Goal: Task Accomplishment & Management: Complete application form

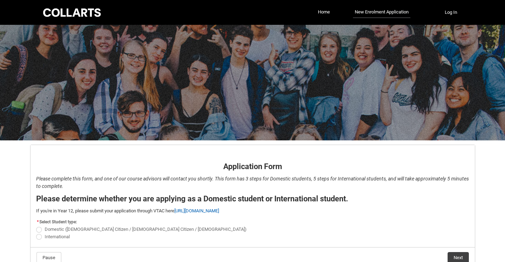
scroll to position [35, 0]
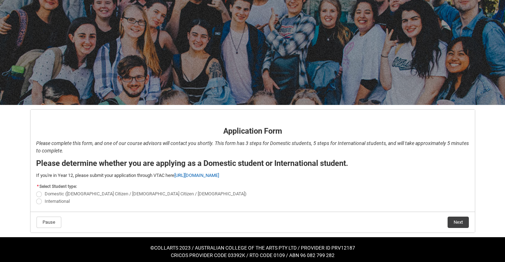
click at [40, 202] on span "REDU_Application_Form_for_Applicant flow" at bounding box center [39, 202] width 6 height 6
click at [36, 197] on input "International" at bounding box center [36, 197] width 0 height 0
radio input "true"
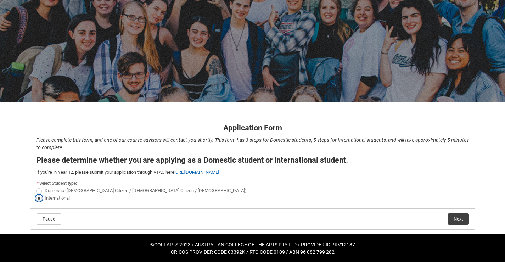
scroll to position [39, 0]
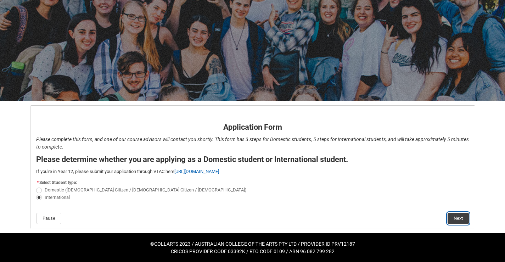
click at [457, 218] on button "Next" at bounding box center [458, 218] width 21 height 11
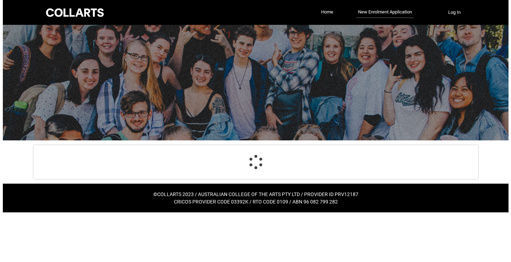
scroll to position [0, 0]
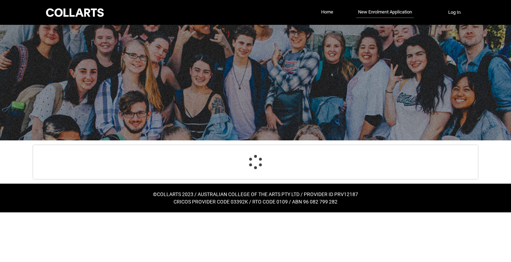
select select "choice_No"
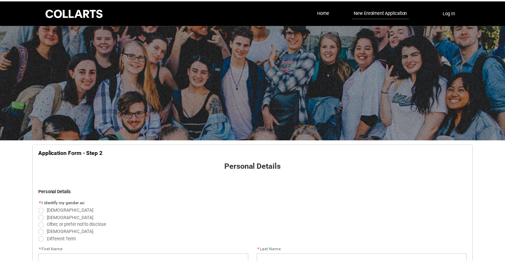
scroll to position [74, 0]
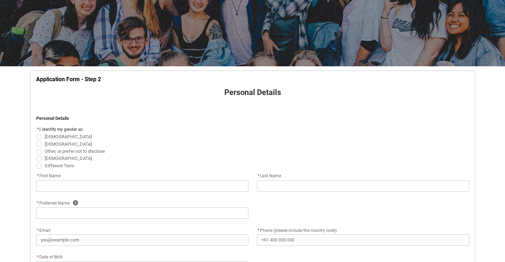
click at [39, 144] on span "REDU_Application_Form_for_Applicant flow" at bounding box center [39, 144] width 6 height 6
click at [36, 140] on input "[DEMOGRAPHIC_DATA]" at bounding box center [36, 140] width 0 height 0
radio input "true"
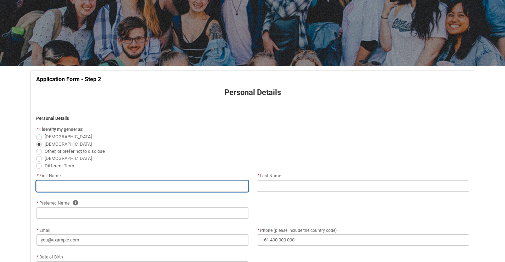
click at [63, 185] on input "REDU_Application_Form_for_Applicant flow" at bounding box center [142, 185] width 212 height 11
type lightning-primitive-input-simple "BACHA"
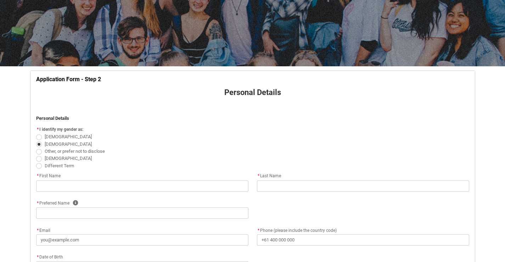
type lightning-primitive-input-simple "FANTA"
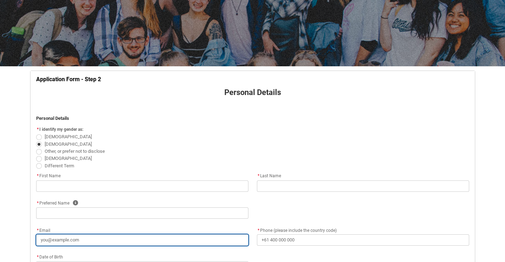
type lightning-primitive-input-simple "[EMAIL_ADDRESS][DOMAIN_NAME]"
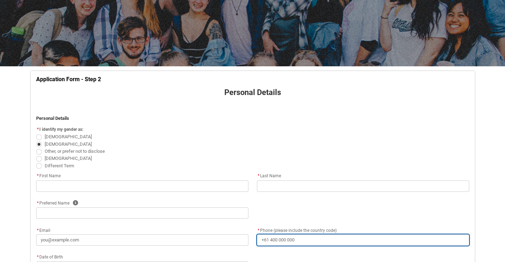
type lightning-primitive-input-simple "[PHONE_NUMBER]"
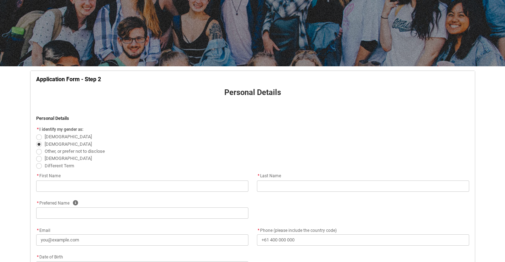
type lightning-select "Citizenship_Country.[DEMOGRAPHIC_DATA]"
type lightning-primitive-input-simple "[GEOGRAPHIC_DATA]"
type lightning-primitive-input-simple "1000"
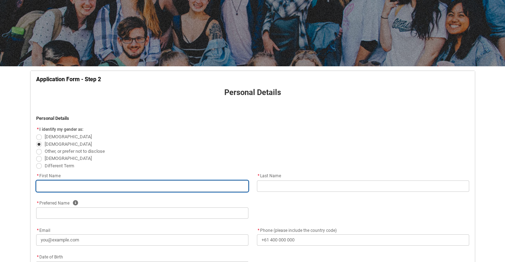
type input "BACHA"
type input "FANTA"
type input "[EMAIL_ADDRESS][DOMAIN_NAME]"
type input "[PHONE_NUMBER]"
select select "Citizenship_Country.[DEMOGRAPHIC_DATA]"
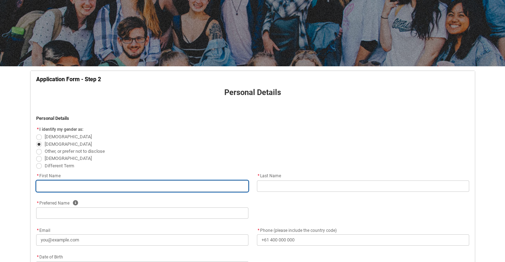
type input "[GEOGRAPHIC_DATA]"
type input "1000"
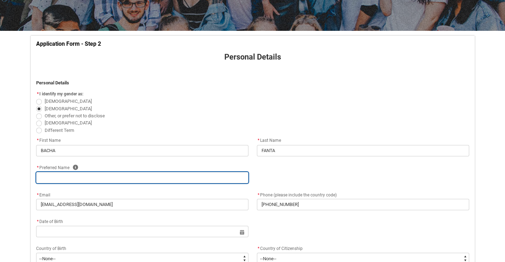
click at [84, 179] on input "REDU_Application_Form_for_Applicant flow" at bounding box center [142, 177] width 212 height 11
type lightning-primitive-input-simple "b"
type input "b"
type lightning-primitive-input-simple "B"
type input "B"
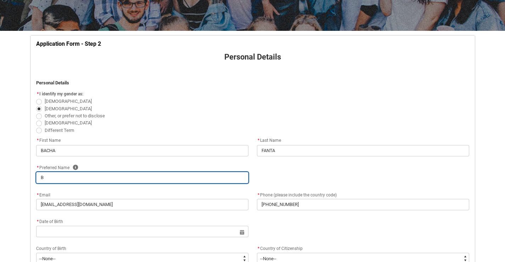
type lightning-primitive-input-simple "BA"
type input "BA"
type lightning-primitive-input-simple "BAC"
type input "BAC"
type lightning-primitive-input-simple "BACH"
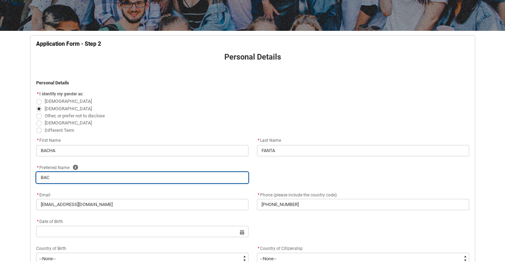
type input "BACH"
type lightning-primitive-input-simple "BACHA"
type input "BACHA"
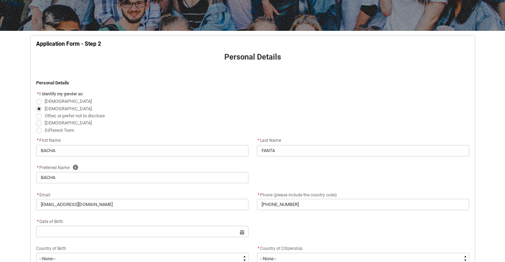
click at [302, 229] on div "* Date of Birth Select a date for Format: [DATE]" at bounding box center [253, 230] width 442 height 27
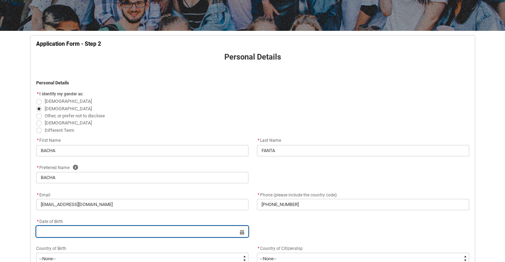
click at [76, 227] on input "REDU_Application_Form_for_Applicant flow" at bounding box center [142, 231] width 212 height 11
select select "2025"
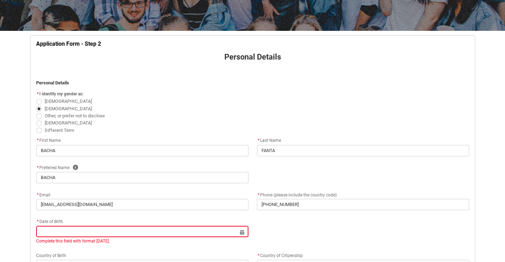
click at [275, 227] on div "* Date of Birth Select a date for Complete this field with format [DATE]." at bounding box center [253, 234] width 442 height 34
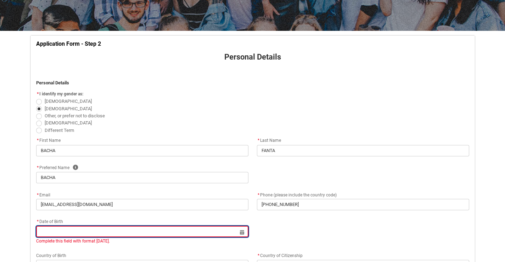
click at [240, 234] on input "REDU_Application_Form_for_Applicant flow" at bounding box center [142, 231] width 212 height 11
select select "2025"
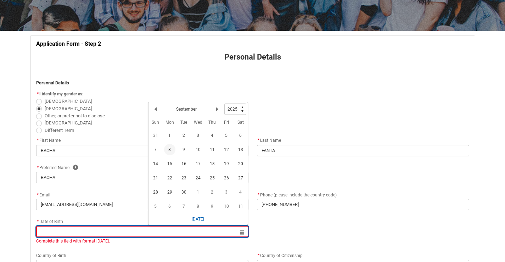
click at [242, 233] on input "REDU_Application_Form_for_Applicant flow" at bounding box center [142, 231] width 212 height 11
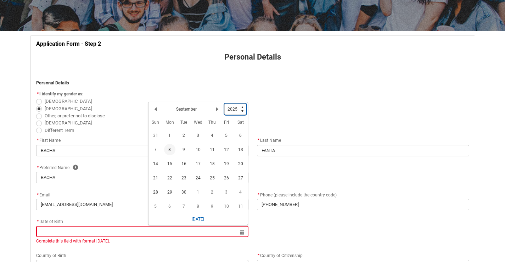
click at [241, 111] on select "1925 1926 1927 1928 1929 1930 1931 1932 1933 1934 1935 1936 1937 1938 1939 1940…" at bounding box center [235, 109] width 22 height 11
type lightning-select "1998"
click at [224, 104] on select "1925 1926 1927 1928 1929 1930 1931 1932 1933 1934 1935 1936 1937 1938 1939 1940…" at bounding box center [235, 109] width 22 height 11
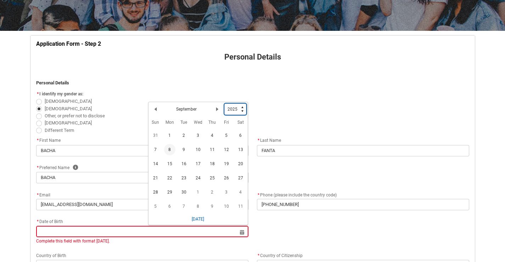
select select "1998"
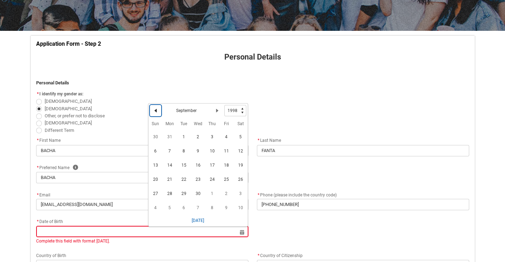
click at [156, 108] on button "Previous Month" at bounding box center [155, 110] width 11 height 11
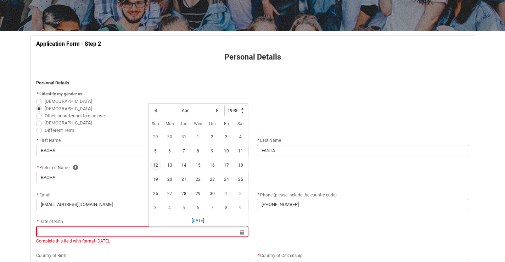
click at [160, 163] on span "12" at bounding box center [155, 165] width 11 height 11
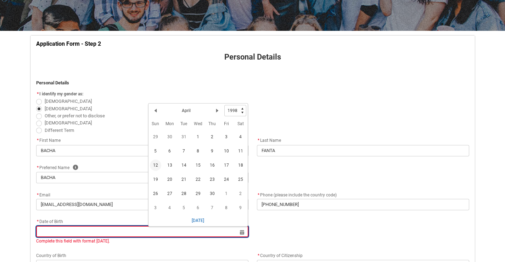
type lightning-datepicker "[DATE]"
type lightning-input "[DATE]"
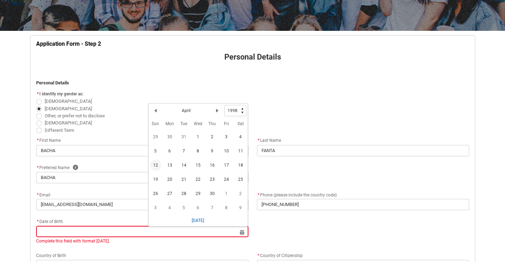
type input "[DATE]"
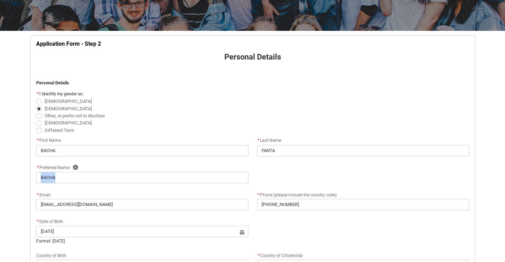
click at [160, 163] on div "* Preferred Name Help" at bounding box center [142, 167] width 212 height 9
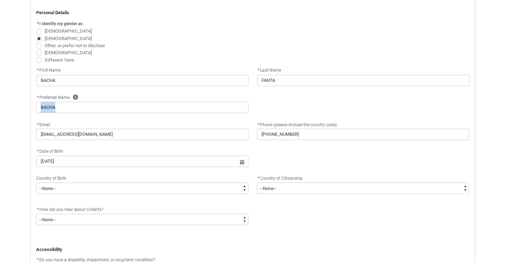
scroll to position [180, 0]
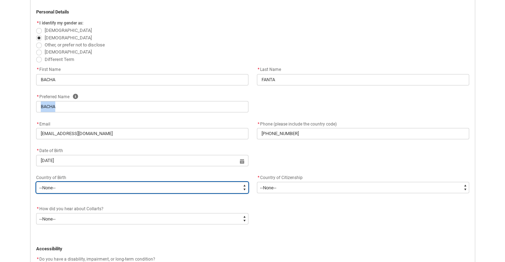
click at [104, 192] on select "--None-- [GEOGRAPHIC_DATA][PERSON_NAME] ([GEOGRAPHIC_DATA]) 7201 [GEOGRAPHIC_DA…" at bounding box center [142, 187] width 212 height 11
type lightning-select "Birth_Country.9207"
click at [36, 182] on select "--None-- [GEOGRAPHIC_DATA][PERSON_NAME] ([GEOGRAPHIC_DATA]) 7201 [GEOGRAPHIC_DA…" at bounding box center [142, 187] width 212 height 11
select select "Birth_Country.9207"
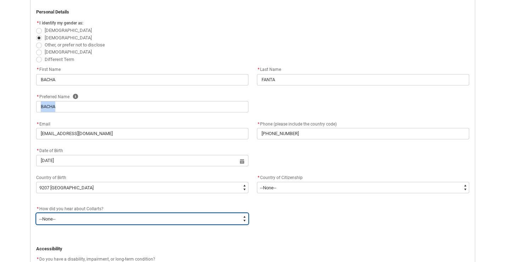
click at [92, 218] on select "--None-- Advertising - Facebook Advertising - Google Advertising - Instagram Ad…" at bounding box center [142, 218] width 212 height 11
type lightning-select "Heard_About_Collarts_Picklist.Collarts Website"
click at [36, 213] on select "--None-- Advertising - Facebook Advertising - Google Advertising - Instagram Ad…" at bounding box center [142, 218] width 212 height 11
select select "Heard_About_Collarts_Picklist.Collarts Website"
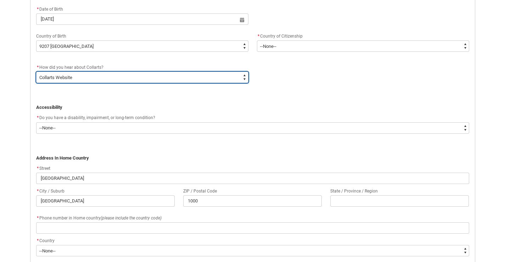
scroll to position [322, 0]
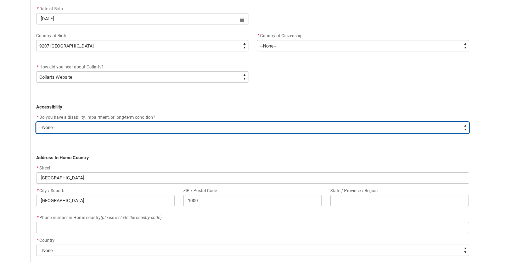
click at [65, 126] on select "--None-- Yes No" at bounding box center [252, 127] width 433 height 11
type lightning-select "No_TextChoice"
click at [36, 122] on select "--None-- Yes No" at bounding box center [252, 127] width 433 height 11
select select "No_TextChoice"
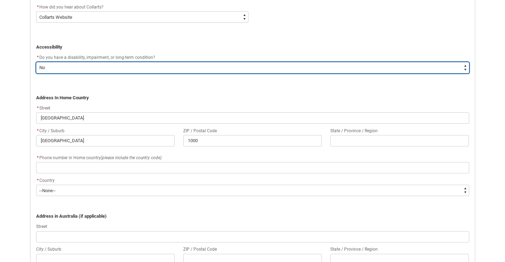
scroll to position [393, 0]
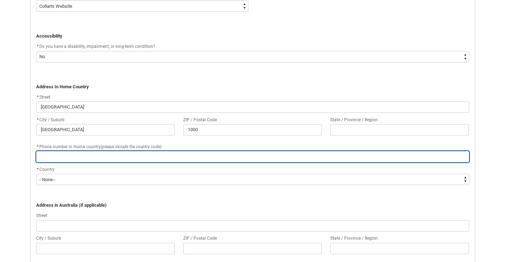
click at [67, 158] on input "REDU_Application_Form_for_Applicant flow" at bounding box center [252, 156] width 433 height 11
type lightning-primitive-input-simple "0917831029"
type input "0917831029"
click at [43, 158] on input "0917831029" at bounding box center [252, 156] width 433 height 11
type lightning-primitive-input-simple "917831029"
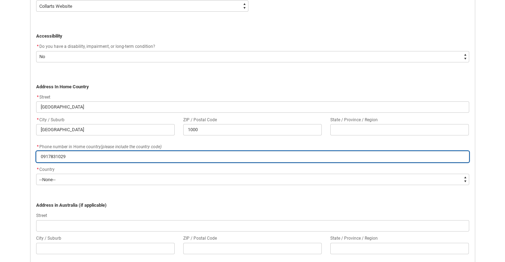
type input "917831029"
type lightning-primitive-input-simple "2917831029"
type input "2917831029"
type lightning-primitive-input-simple "25917831029"
type input "25917831029"
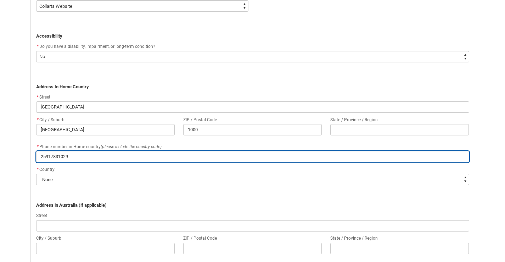
type lightning-primitive-input-simple "251917831029"
type input "251917831029"
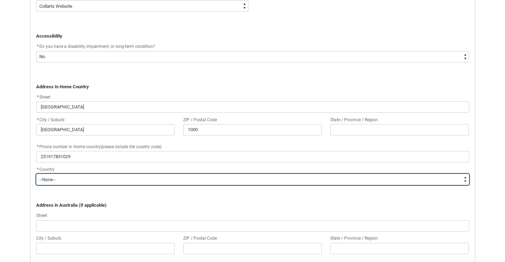
click at [83, 180] on select "--None-- [GEOGRAPHIC_DATA] ([GEOGRAPHIC_DATA]) [GEOGRAPHIC_DATA] [GEOGRAPHIC_DA…" at bounding box center [252, 179] width 433 height 11
type lightning-select "Country_Choice.9207"
click at [36, 174] on select "--None-- [GEOGRAPHIC_DATA] ([GEOGRAPHIC_DATA]) [GEOGRAPHIC_DATA] [GEOGRAPHIC_DA…" at bounding box center [252, 179] width 433 height 11
select select "Country_Choice.9207"
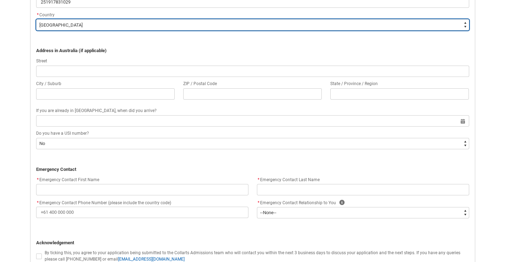
scroll to position [570, 0]
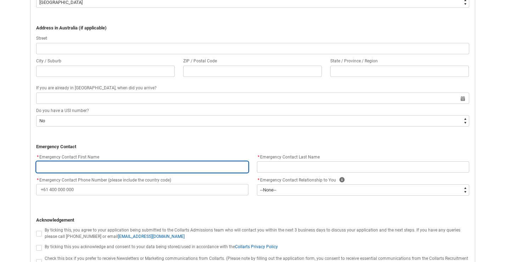
click at [63, 167] on input "REDU_Application_Form_for_Applicant flow" at bounding box center [142, 166] width 212 height 11
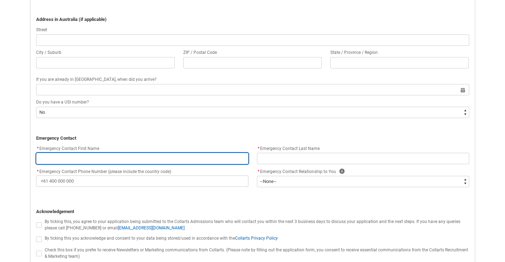
scroll to position [638, 0]
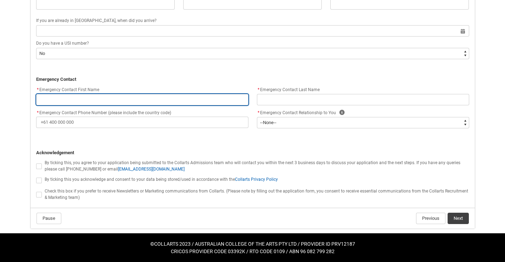
type lightning-primitive-input-simple "A"
type input "A"
type lightning-primitive-input-simple "AD"
type input "AD"
type lightning-primitive-input-simple "ADI"
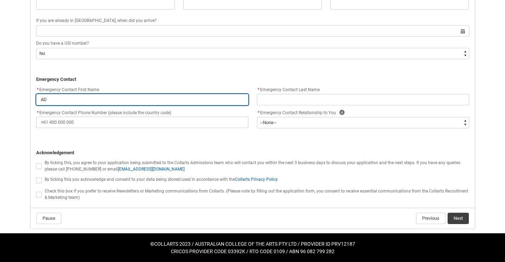
type input "ADI"
type lightning-primitive-input-simple "ADIS"
type input "ADIS"
type lightning-primitive-input-simple "ADISU"
type input "ADISU"
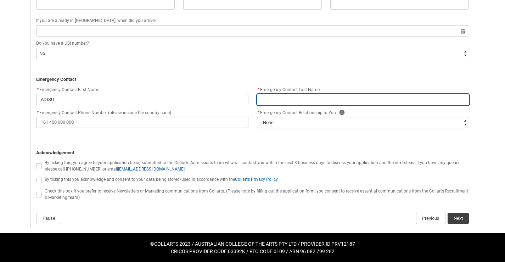
click at [287, 102] on input "REDU_Application_Form_for_Applicant flow" at bounding box center [363, 99] width 212 height 11
type lightning-primitive-input-simple "T"
type input "T"
type lightning-primitive-input-simple "TA"
type input "TA"
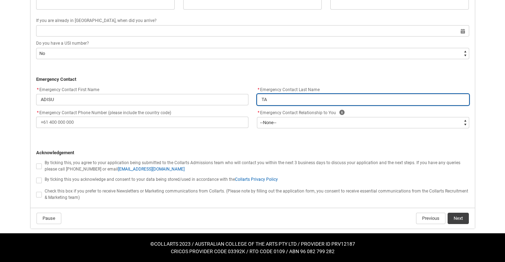
type lightning-primitive-input-simple "TAS"
type input "TAS"
type lightning-primitive-input-simple "TASO"
type input "TASO"
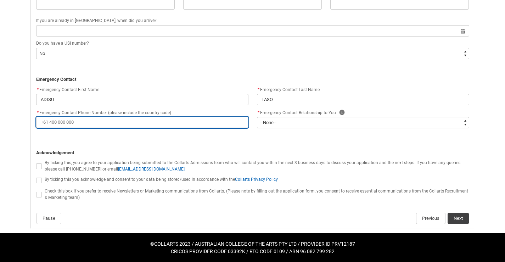
drag, startPoint x: 83, startPoint y: 123, endPoint x: 46, endPoint y: 119, distance: 37.5
click at [46, 118] on input "* Emergency Contact Phone Number (please include the country code)" at bounding box center [142, 122] width 212 height 11
type lightning-primitive-input-simple "2"
type input "2"
type lightning-primitive-input-simple "21"
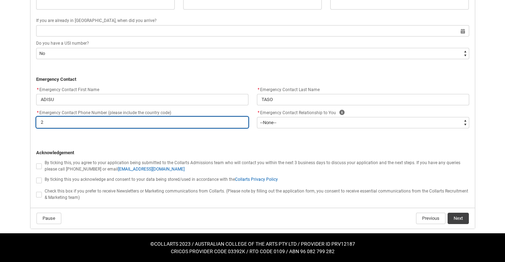
type input "21"
type lightning-primitive-input-simple "215"
type input "215"
type lightning-primitive-input-simple "21"
type input "21"
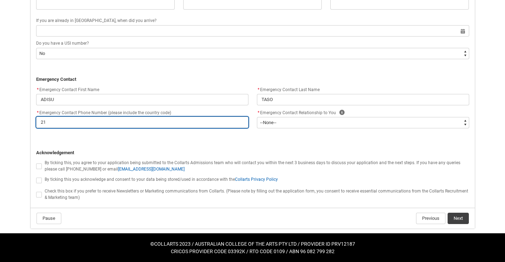
type lightning-primitive-input-simple "219"
type input "219"
type lightning-primitive-input-simple "21"
type input "21"
type lightning-primitive-input-simple "2"
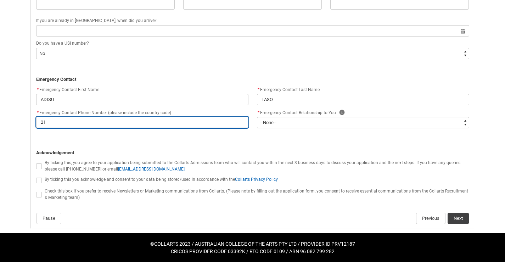
type input "2"
type lightning-primitive-input-simple "2"
type input "2"
type lightning-primitive-input-simple "25"
type input "25"
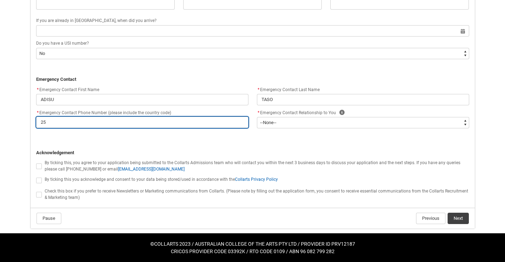
type lightning-primitive-input-simple "251"
type input "251"
type lightning-primitive-input-simple "2519"
type input "2519"
type lightning-primitive-input-simple "2519+"
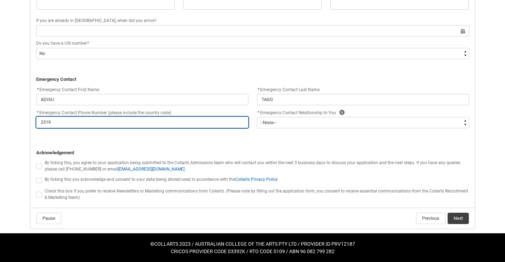
type input "2519+"
type lightning-primitive-input-simple "2519+1"
type input "2519+1"
type lightning-primitive-input-simple "2519+13"
type input "2519+13"
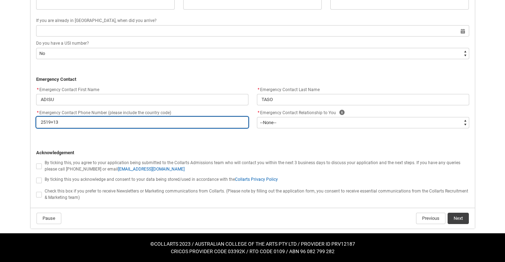
type lightning-primitive-input-simple "2519+137"
type input "2519+137"
type lightning-primitive-input-simple "2519+1373"
type input "2519+1373"
type lightning-primitive-input-simple "2519+13737"
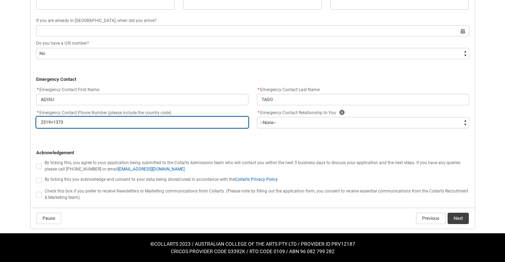
type input "2519+13737"
type lightning-primitive-input-simple "2519+137379"
type input "2519+137379"
type lightning-primitive-input-simple "2519+1373793"
type input "2519+1373793"
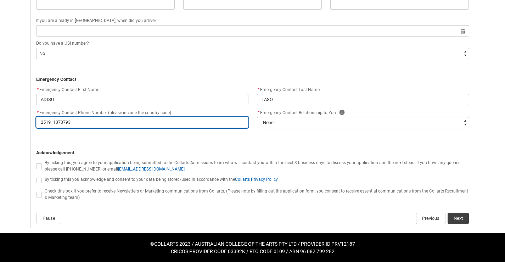
type lightning-primitive-input-simple "2519+13737935"
type input "2519+13737935"
click at [55, 123] on input "2519+13737935" at bounding box center [142, 122] width 212 height 11
type lightning-primitive-input-simple "251913737935"
type input "251913737935"
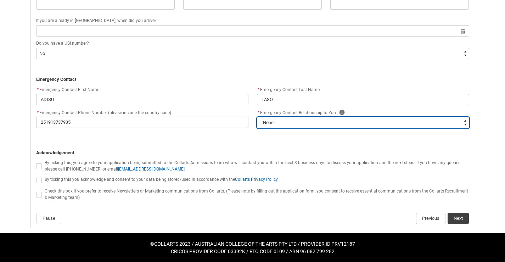
click at [291, 123] on select "--None-- Mother Father Sibling Child Partner Relation Friend" at bounding box center [363, 122] width 212 height 11
type lightning-select "Emergency_Contact_Relationship.Partner"
click at [257, 117] on select "--None-- Mother Father Sibling Child Partner Relation Friend" at bounding box center [363, 122] width 212 height 11
select select "Emergency_Contact_Relationship.Partner"
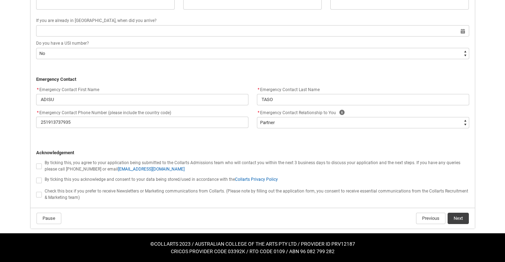
click at [41, 167] on span "REDU_Application_Form_for_Applicant flow" at bounding box center [39, 166] width 6 height 6
click at [36, 162] on input "REDU_Application_Form_for_Applicant flow" at bounding box center [36, 162] width 0 height 0
type lightning-input "true"
checkbox input "true"
click at [44, 179] on label "REDU_Application_Form_for_Applicant flow" at bounding box center [40, 179] width 9 height 5
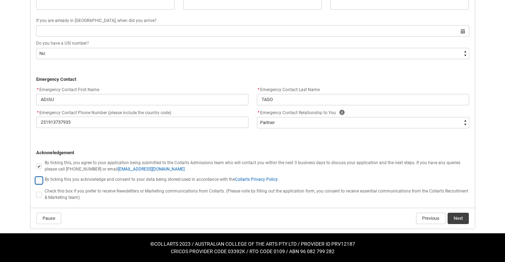
click at [36, 177] on input "REDU_Application_Form_for_Applicant flow" at bounding box center [36, 176] width 0 height 0
type lightning-input "true"
checkbox input "true"
click at [40, 195] on span "REDU_Application_Form_for_Applicant flow" at bounding box center [39, 195] width 6 height 6
click at [36, 191] on input "REDU_Application_Form_for_Applicant flow" at bounding box center [36, 190] width 0 height 0
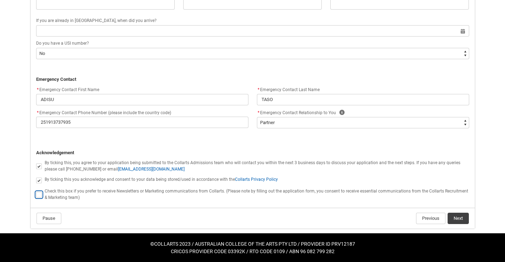
type lightning-input "true"
checkbox input "true"
click at [458, 215] on button "Next" at bounding box center [458, 218] width 21 height 11
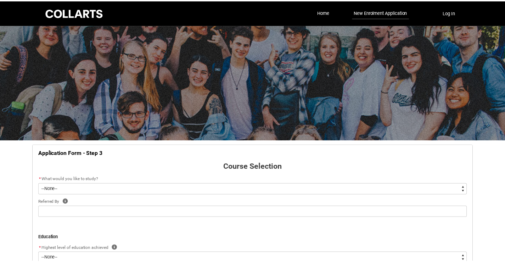
scroll to position [74, 0]
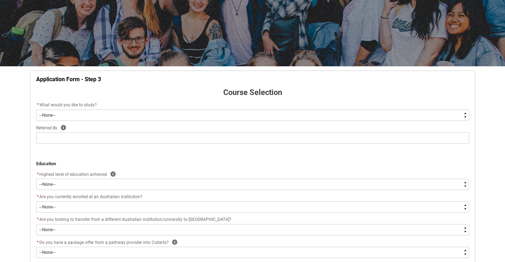
click at [111, 116] on select "--None-- Diploma Bachelor Post Graduate" at bounding box center [252, 115] width 433 height 11
type lightning-select "WhichDegree_PostGrad"
click at [36, 110] on select "--None-- Diploma Bachelor Post Graduate" at bounding box center [252, 115] width 433 height 11
select select "WhichDegree_PostGrad"
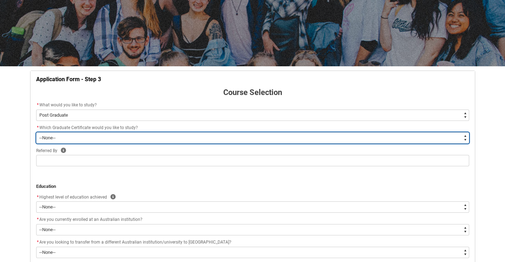
click at [71, 138] on select "--None-- Graduate Certificate of Higher Education (Creative Arts)" at bounding box center [252, 137] width 433 height 11
click at [36, 132] on select "--None-- Graduate Certificate of Higher Education (Creative Arts)" at bounding box center [252, 137] width 433 height 11
click at [78, 140] on select "--None-- Graduate Certificate of Higher Education (Creative Arts)" at bounding box center [252, 137] width 433 height 11
type lightning-select "ProgramChoice_GradCert.001I7000002b4iZIAQ"
click at [36, 132] on select "--None-- Graduate Certificate of Higher Education (Creative Arts)" at bounding box center [252, 137] width 433 height 11
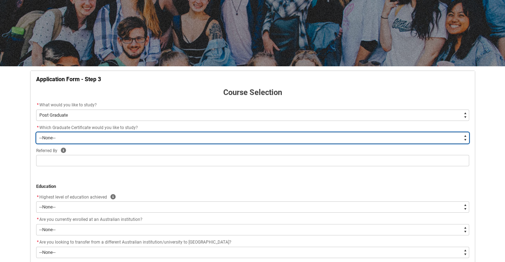
select select "ProgramChoice_GradCert.001I7000002b4iZIAQ"
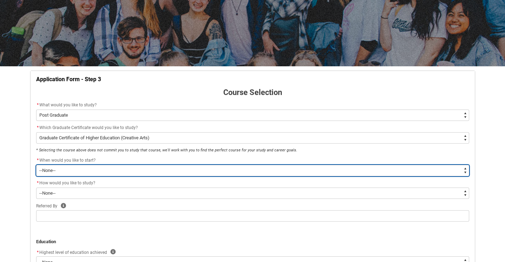
click at [71, 168] on select "--None--" at bounding box center [252, 170] width 433 height 11
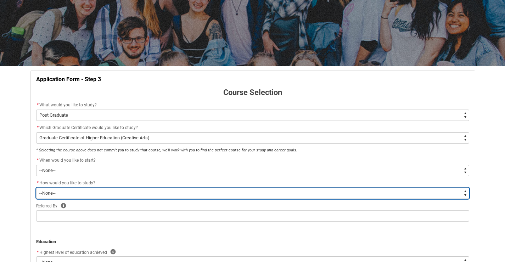
click at [64, 195] on select "--None-- Online" at bounding box center [252, 193] width 433 height 11
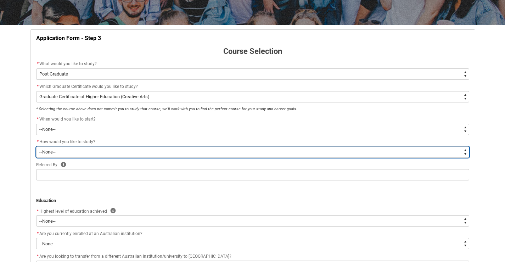
scroll to position [145, 0]
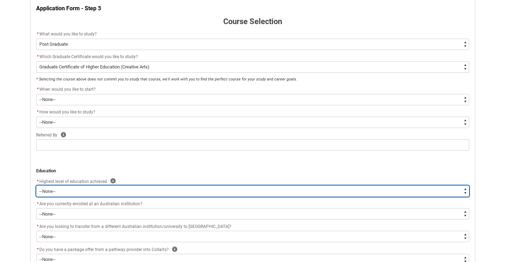
click at [65, 190] on select "--None-- Completed High School Completed a VET Course Completed Foundation Stud…" at bounding box center [252, 190] width 433 height 11
type lightning-select "HSLC_International_e"
click at [36, 185] on select "--None-- Completed High School Completed a VET Course Completed Foundation Stud…" at bounding box center [252, 190] width 433 height 11
select select "HSLC_International_e"
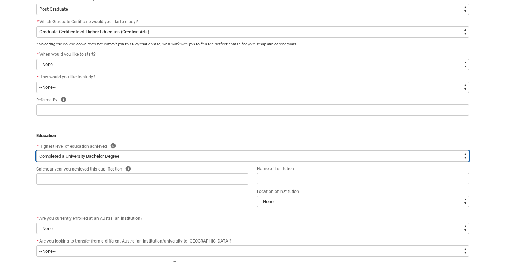
scroll to position [180, 0]
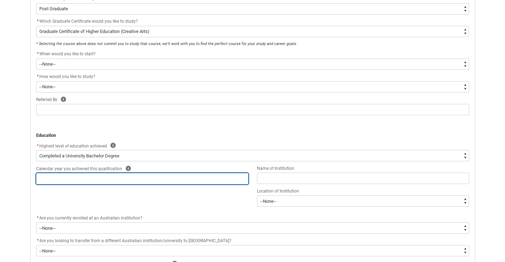
click at [87, 175] on input "REDU_Application_Form_for_Applicant flow" at bounding box center [142, 178] width 212 height 11
type lightning-primitive-input-simple "2"
type input "2"
type lightning-primitive-input-simple "20"
type input "20"
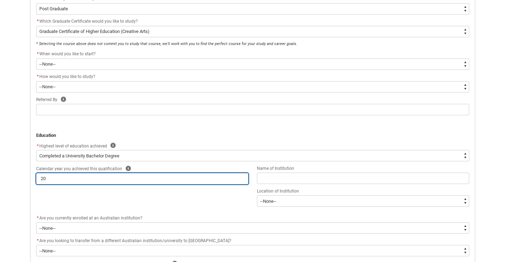
type lightning-primitive-input-simple "202"
type input "202"
type lightning-primitive-input-simple "2023"
type input "2023"
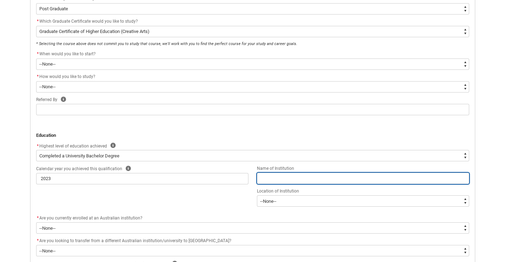
click at [274, 178] on input "REDU_Application_Form_for_Applicant flow" at bounding box center [363, 178] width 212 height 11
type lightning-primitive-input-simple "D"
type input "D"
type lightning-primitive-input-simple "DI"
type input "DI"
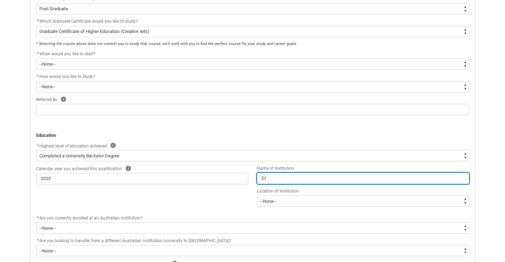
type lightning-primitive-input-simple "DIR"
type input "DIR"
type lightning-primitive-input-simple "DIRE"
type input "DIRE"
type lightning-primitive-input-simple "DIRED"
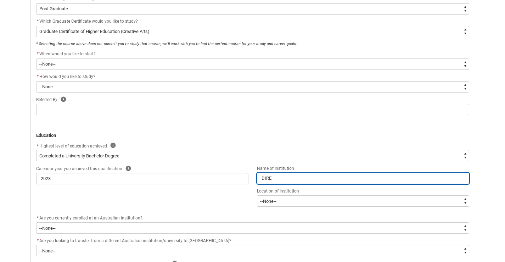
type input "DIRED"
type lightning-primitive-input-simple "[PERSON_NAME]"
type input "[PERSON_NAME]"
type lightning-primitive-input-simple "DIREDAW"
type input "DIREDAW"
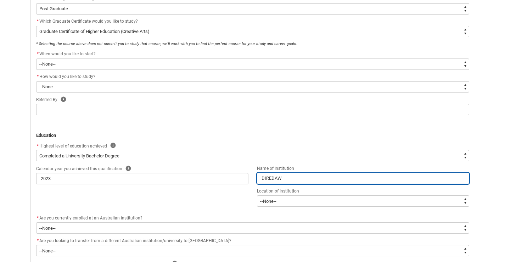
type lightning-primitive-input-simple "DIREDAWA"
type input "DIREDAWA"
type lightning-primitive-input-simple "DIREDAWA"
type input "DIREDAWA"
type lightning-primitive-input-simple "DIREDAWA U"
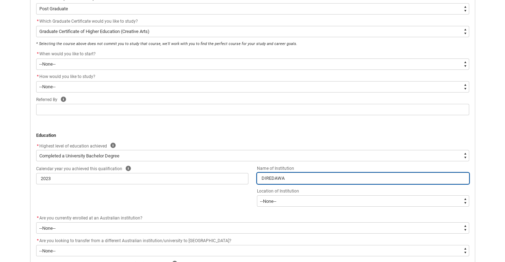
type input "DIREDAWA U"
type lightning-primitive-input-simple "DIREDAWA UN"
type input "DIREDAWA UN"
type lightning-primitive-input-simple "DIREDAWA UNI"
type input "DIREDAWA UNI"
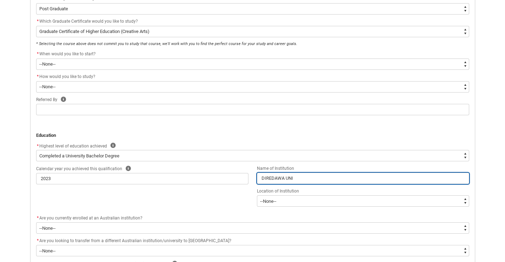
type lightning-primitive-input-simple "DIREDAWA UNIV"
type input "DIREDAWA UNIV"
type lightning-primitive-input-simple "DIREDAWA UNIVE"
type input "DIREDAWA UNIVE"
type lightning-primitive-input-simple "DIREDAWA UNIVER"
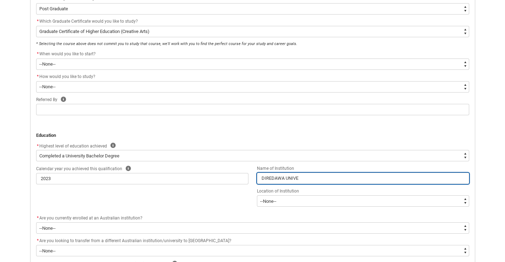
type input "DIREDAWA UNIVER"
type lightning-primitive-input-simple "DIREDAWA UNIVERS"
type input "DIREDAWA UNIVERS"
type lightning-primitive-input-simple "DIREDAWA UNIVERSI"
type input "DIREDAWA UNIVERSI"
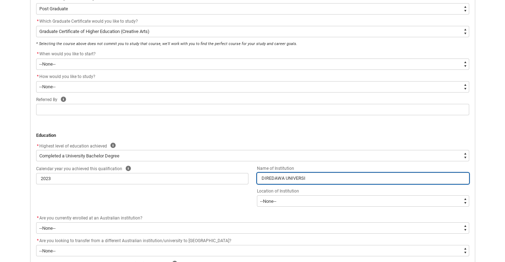
type lightning-primitive-input-simple "DIREDAWA UNIVERSIT"
type input "DIREDAWA UNIVERSIT"
type lightning-primitive-input-simple "[GEOGRAPHIC_DATA]"
type input "[GEOGRAPHIC_DATA]"
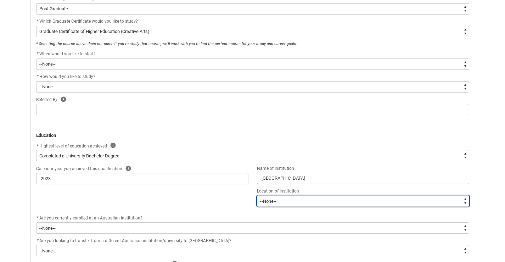
click at [279, 202] on select "--[GEOGRAPHIC_DATA]-- [GEOGRAPHIC_DATA] [GEOGRAPHIC_DATA] [GEOGRAPHIC_DATA] [GE…" at bounding box center [363, 200] width 212 height 11
type lightning-select "Institution_Location.[GEOGRAPHIC_DATA]"
click at [257, 195] on select "--[GEOGRAPHIC_DATA]-- [GEOGRAPHIC_DATA] [GEOGRAPHIC_DATA] [GEOGRAPHIC_DATA] [GE…" at bounding box center [363, 200] width 212 height 11
select select "Institution_Location.[GEOGRAPHIC_DATA]"
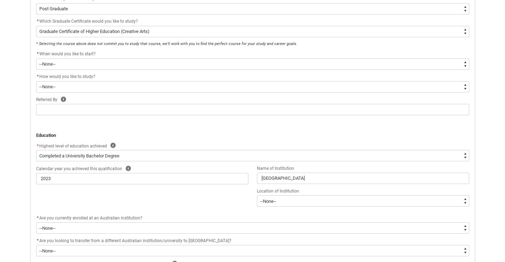
click at [190, 208] on div "Calendar year you achieved this qualification Help 2023 Name of Institution [GE…" at bounding box center [253, 189] width 442 height 50
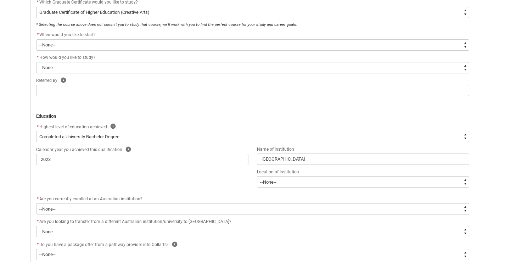
scroll to position [216, 0]
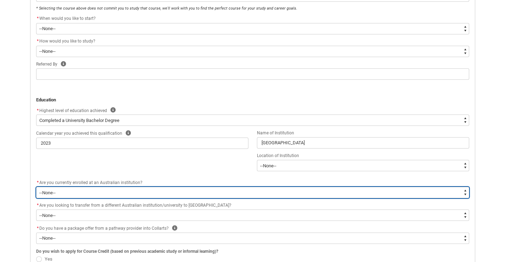
click at [68, 194] on select "--None-- Yes No" at bounding box center [252, 192] width 433 height 11
type lightning-select "No_TextChoice"
click at [36, 187] on select "--None-- Yes No" at bounding box center [252, 192] width 433 height 11
select select "No_TextChoice"
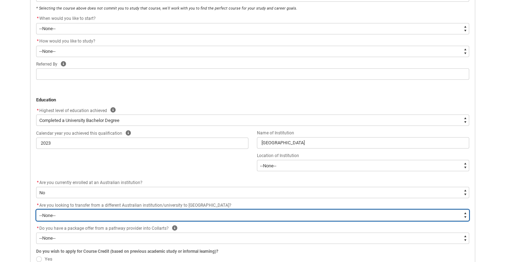
click at [118, 219] on select "--None-- Yes No" at bounding box center [252, 215] width 433 height 11
type lightning-select "[URL][DOMAIN_NAME]"
click at [36, 210] on select "--None-- Yes No" at bounding box center [252, 215] width 433 height 11
select select "[URL][DOMAIN_NAME]"
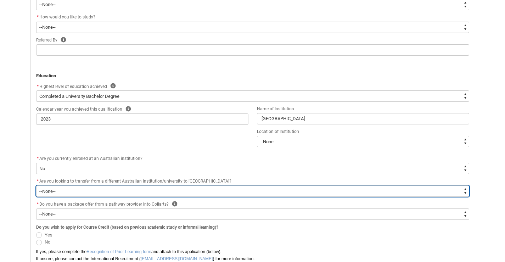
scroll to position [301, 0]
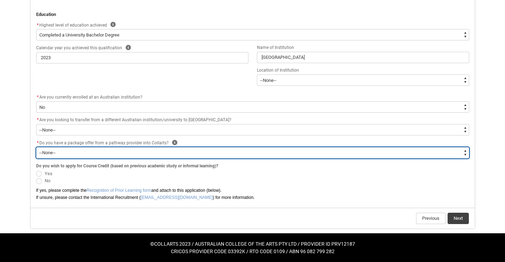
click at [99, 150] on select "--None-- Yes No" at bounding box center [252, 152] width 433 height 11
type lightning-select "[URL][DOMAIN_NAME]"
click at [36, 147] on select "--None-- Yes No" at bounding box center [252, 152] width 433 height 11
select select "[URL][DOMAIN_NAME]"
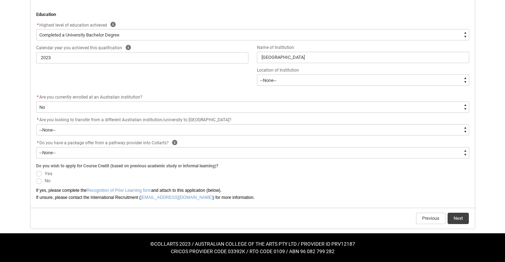
click at [41, 174] on span "REDU_Application_Form_for_Applicant flow" at bounding box center [39, 174] width 6 height 6
click at [36, 170] on input "Yes" at bounding box center [36, 169] width 0 height 0
radio input "true"
click at [40, 181] on span "REDU_Application_Form_for_Applicant flow" at bounding box center [39, 181] width 6 height 6
click at [36, 177] on input "No" at bounding box center [36, 177] width 0 height 0
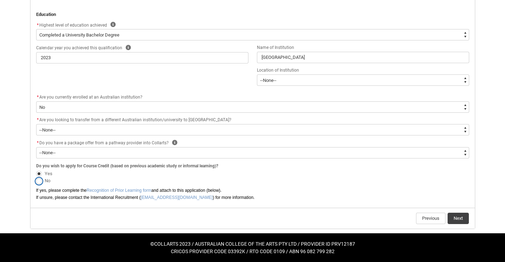
radio input "true"
click at [455, 216] on button "Next" at bounding box center [458, 218] width 21 height 11
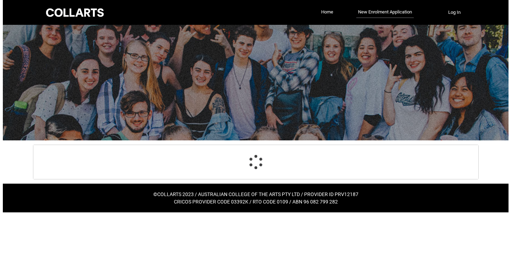
scroll to position [0, 0]
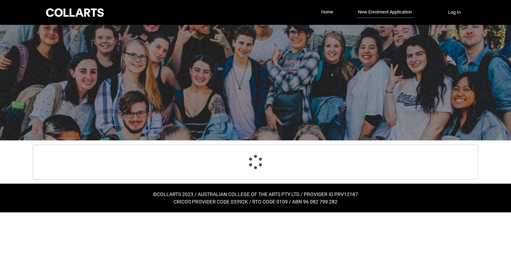
select select "WhichDegree_PostGrad"
select select "ProgramChoice_GradCert.001I7000002b4iZIAQ"
select select "HSLC_International_e"
select select "Institution_Location.[GEOGRAPHIC_DATA]"
select select "No_TextChoice"
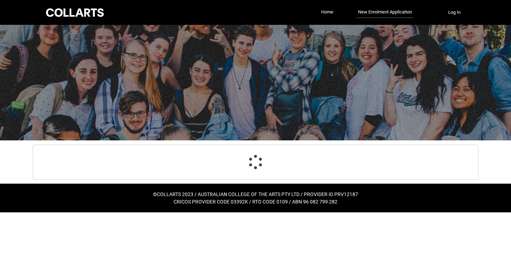
select select "[URL][DOMAIN_NAME]"
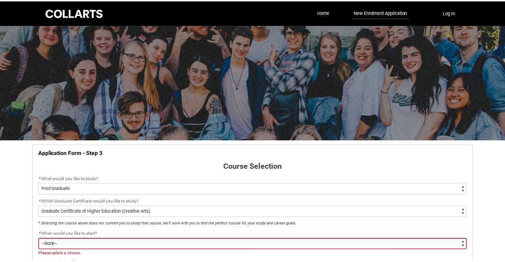
scroll to position [74, 0]
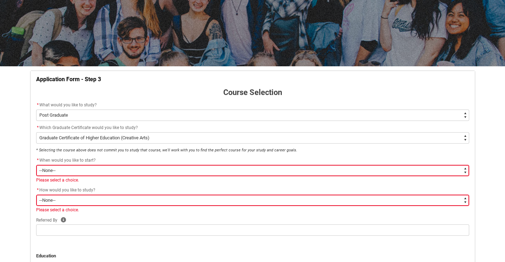
click at [62, 167] on select "--None--" at bounding box center [252, 170] width 433 height 11
click at [64, 169] on select "--None--" at bounding box center [252, 170] width 433 height 11
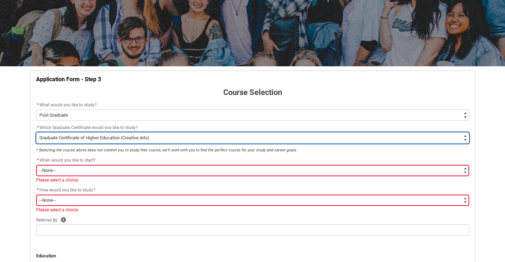
click at [66, 139] on select "--None-- Graduate Certificate of Higher Education (Creative Arts)" at bounding box center [252, 137] width 433 height 11
type lightning-select "FlowImplicit__DefaultTextChoiceName"
click at [36, 132] on select "--None-- Graduate Certificate of Higher Education (Creative Arts)" at bounding box center [252, 137] width 433 height 11
select select "FlowImplicit__DefaultTextChoiceName"
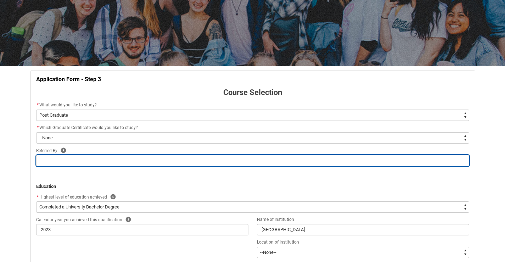
click at [63, 158] on input "REDU_Application_Form_for_Applicant flow" at bounding box center [252, 160] width 433 height 11
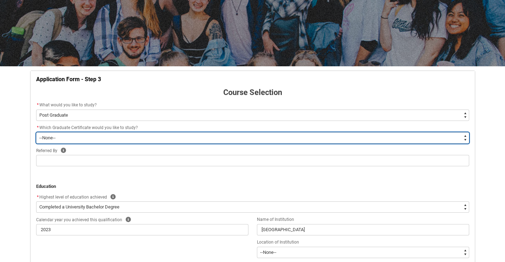
click at [69, 138] on select "--None-- Graduate Certificate of Higher Education (Creative Arts)" at bounding box center [252, 137] width 433 height 11
click at [36, 132] on select "--None-- Graduate Certificate of Higher Education (Creative Arts)" at bounding box center [252, 137] width 433 height 11
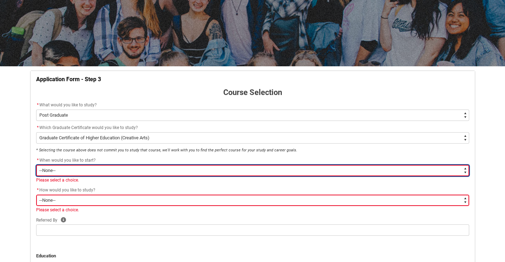
click at [65, 169] on select "--None--" at bounding box center [252, 170] width 433 height 11
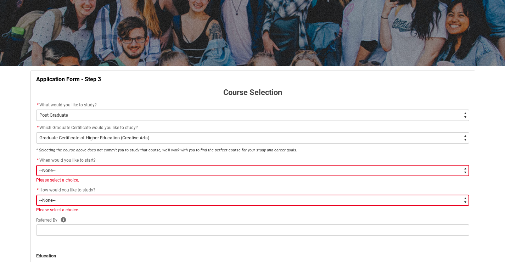
click at [194, 89] on p "Course Selection" at bounding box center [252, 93] width 433 height 12
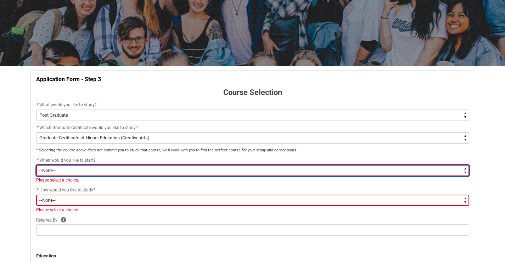
click at [465, 174] on select "--None--" at bounding box center [252, 170] width 433 height 11
click at [105, 171] on select "--None--" at bounding box center [252, 170] width 433 height 11
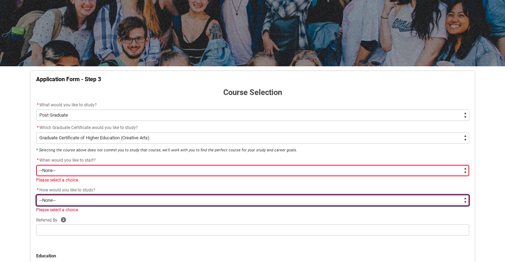
click at [81, 199] on select "--None-- Online" at bounding box center [252, 200] width 433 height 11
click at [36, 195] on select "--None-- Online" at bounding box center [252, 200] width 433 height 11
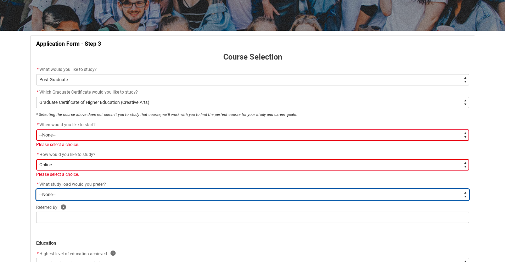
click at [83, 193] on select "--None-- Full-time Part-time" at bounding box center [252, 194] width 433 height 11
click at [36, 189] on select "--None-- Full-time Part-time" at bounding box center [252, 194] width 433 height 11
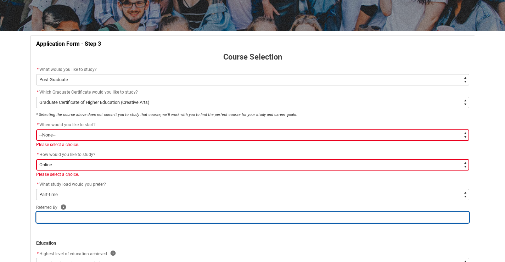
click at [79, 216] on input "REDU_Application_Form_for_Applicant flow" at bounding box center [252, 217] width 433 height 11
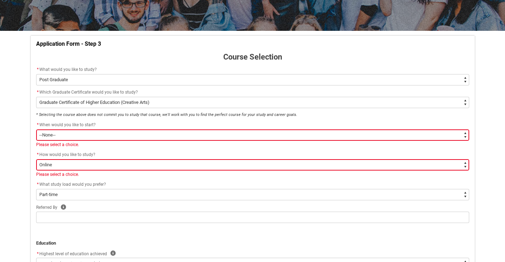
click at [164, 235] on p "REDU_Application_Form_for_Applicant flow" at bounding box center [252, 236] width 433 height 7
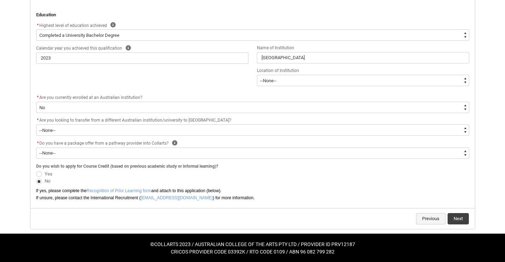
scroll to position [338, 0]
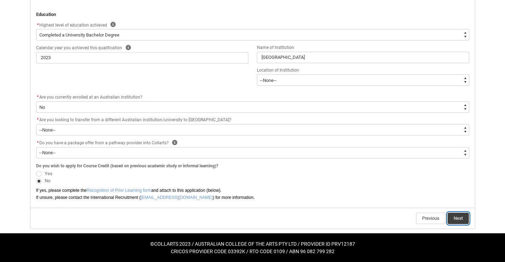
click at [453, 217] on button "Next" at bounding box center [458, 218] width 21 height 11
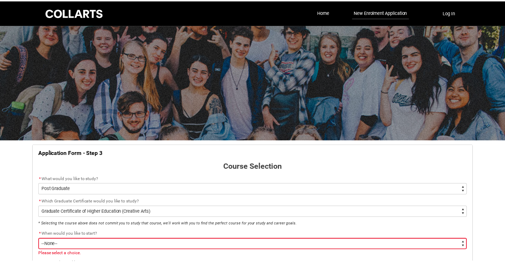
scroll to position [74, 0]
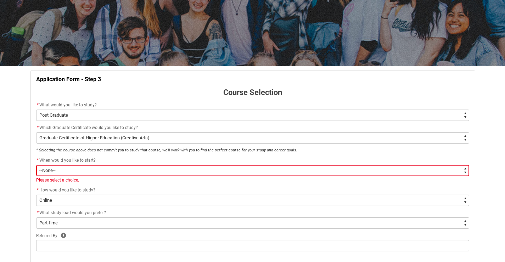
click at [68, 166] on select "--None--" at bounding box center [252, 170] width 433 height 11
click at [71, 170] on select "--None--" at bounding box center [252, 170] width 433 height 11
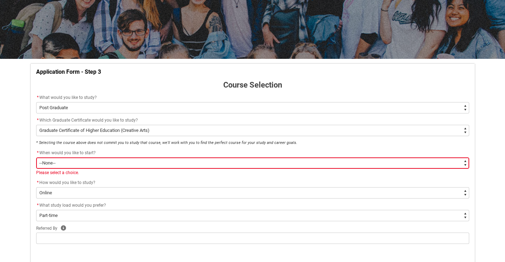
scroll to position [142, 0]
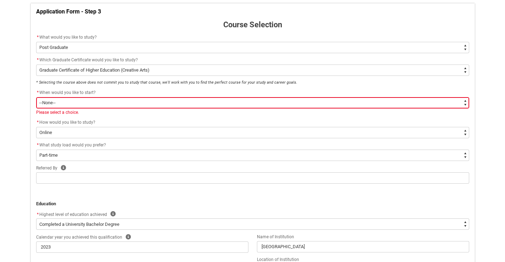
click at [466, 100] on select "--None--" at bounding box center [252, 102] width 433 height 11
click at [36, 97] on select "--None--" at bounding box center [252, 102] width 433 height 11
click at [45, 111] on span "Please select a choice." at bounding box center [57, 112] width 43 height 5
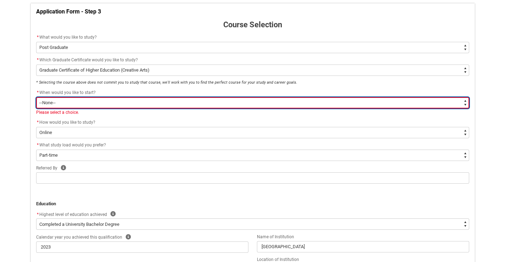
click at [37, 107] on select "--None--" at bounding box center [252, 102] width 433 height 11
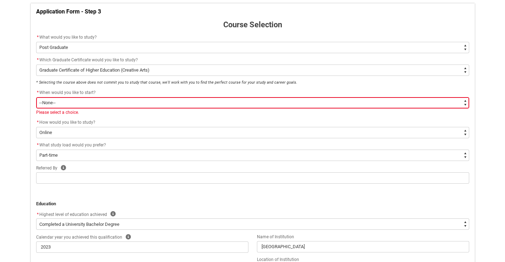
click at [25, 103] on div "Skip to Main Content Collarts Education Community Home New Enrolment Applicatio…" at bounding box center [252, 154] width 505 height 593
click at [23, 102] on div "Skip to Main Content Collarts Education Community Home New Enrolment Applicatio…" at bounding box center [252, 154] width 505 height 593
click at [44, 112] on span "Please select a choice." at bounding box center [57, 112] width 43 height 5
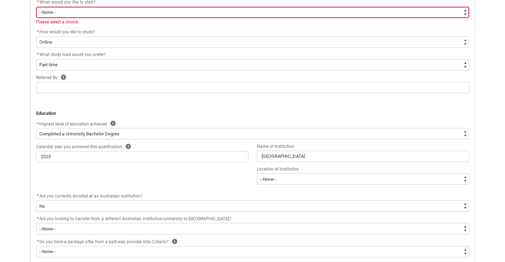
scroll to position [331, 0]
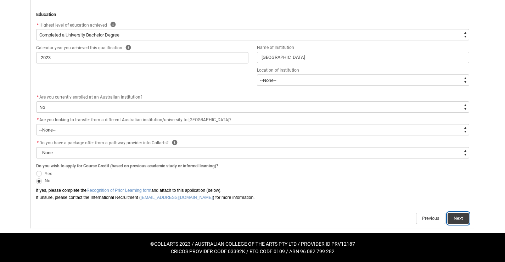
click at [456, 218] on button "Next" at bounding box center [458, 218] width 21 height 11
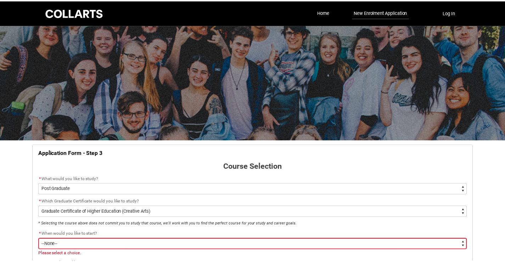
scroll to position [74, 0]
